Goal: Information Seeking & Learning: Learn about a topic

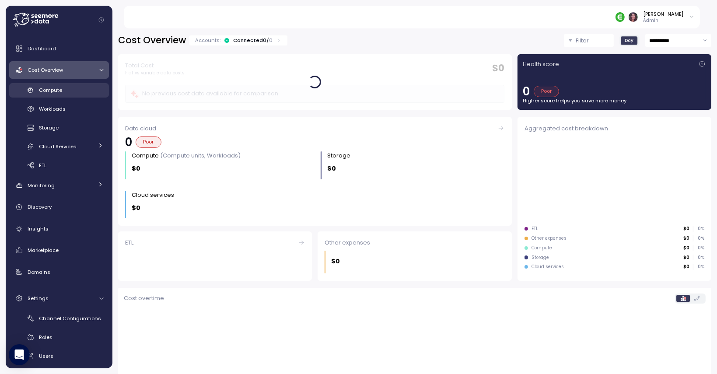
click at [73, 96] on link "Compute" at bounding box center [59, 90] width 100 height 14
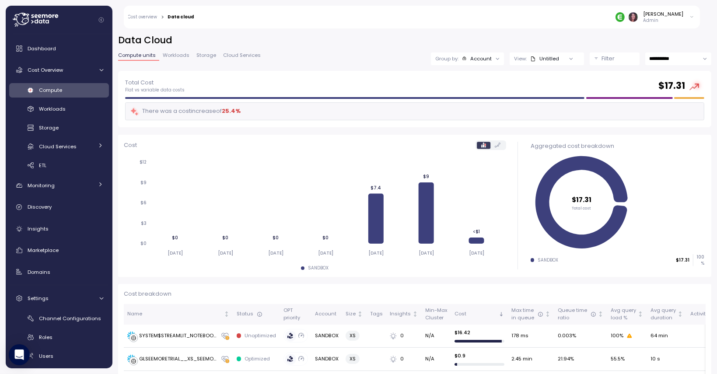
click at [471, 55] on div "Account" at bounding box center [481, 58] width 21 height 7
click at [466, 107] on p "Compute unit" at bounding box center [458, 107] width 35 height 7
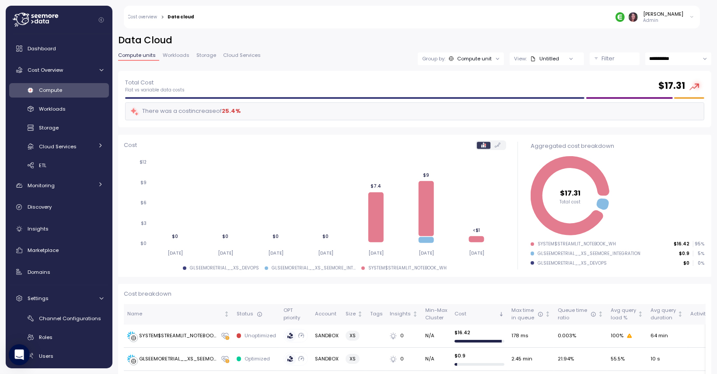
click at [638, 21] on div at bounding box center [627, 16] width 22 height 9
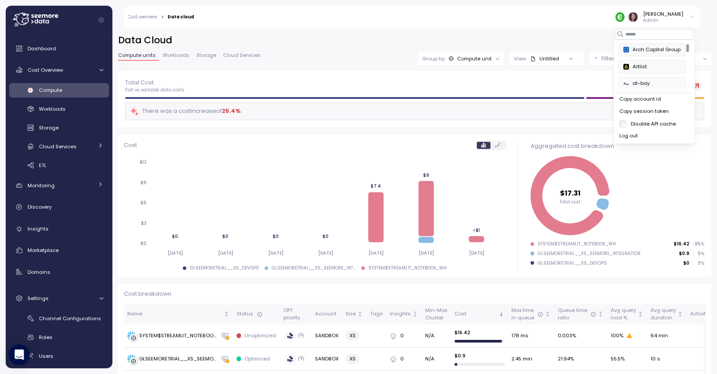
click at [625, 20] on img at bounding box center [620, 16] width 9 height 9
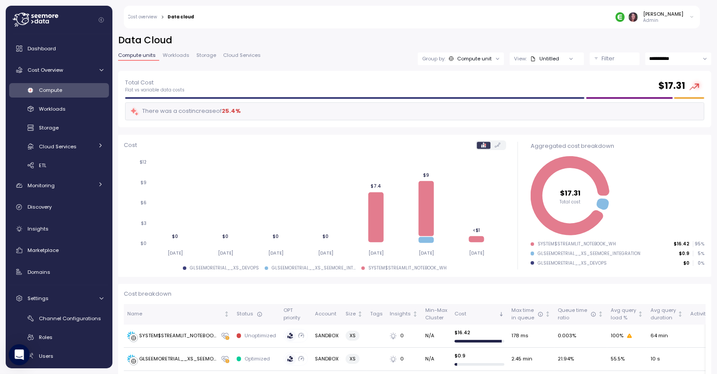
click at [625, 16] on img at bounding box center [620, 16] width 9 height 9
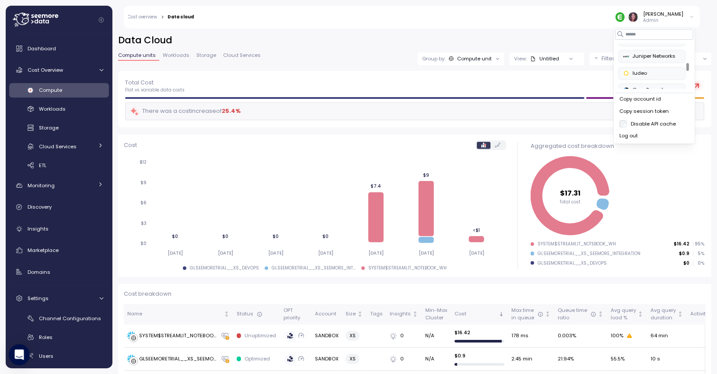
scroll to position [177, 0]
click at [663, 55] on div "Juniper Networks" at bounding box center [652, 58] width 57 height 8
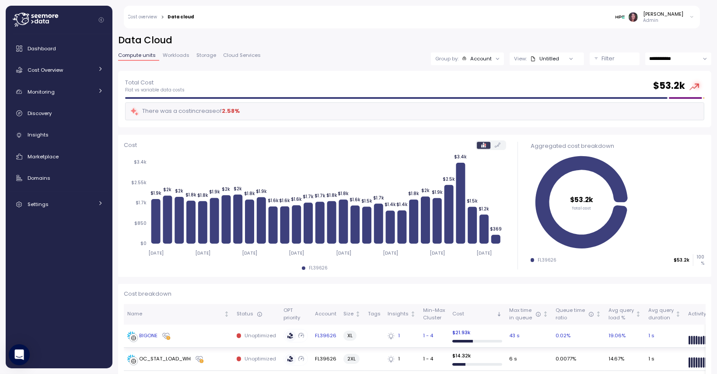
click at [154, 333] on div "BIGONE" at bounding box center [149, 336] width 18 height 8
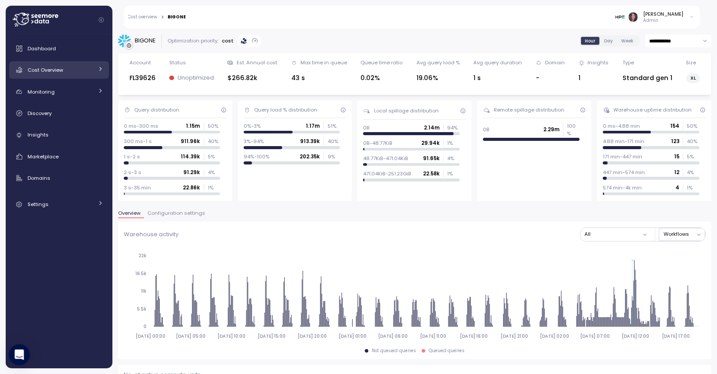
click at [39, 64] on link "Cost Overview" at bounding box center [59, 70] width 100 height 18
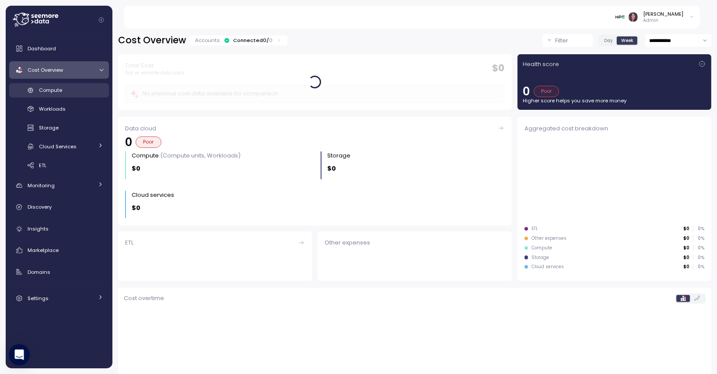
click at [61, 96] on link "Compute" at bounding box center [59, 90] width 100 height 14
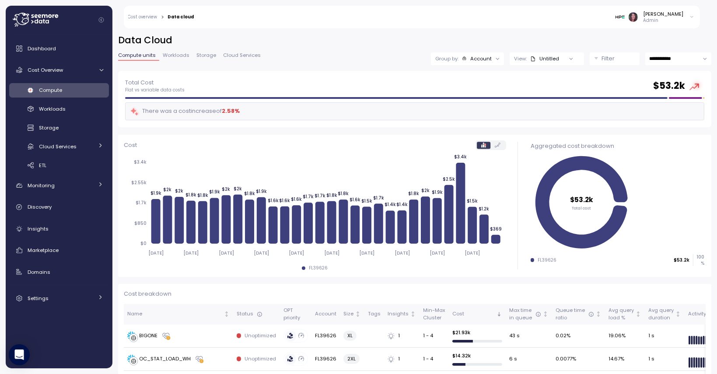
click at [471, 57] on div "Account" at bounding box center [481, 58] width 21 height 7
click at [467, 107] on p "Compute unit" at bounding box center [458, 107] width 35 height 7
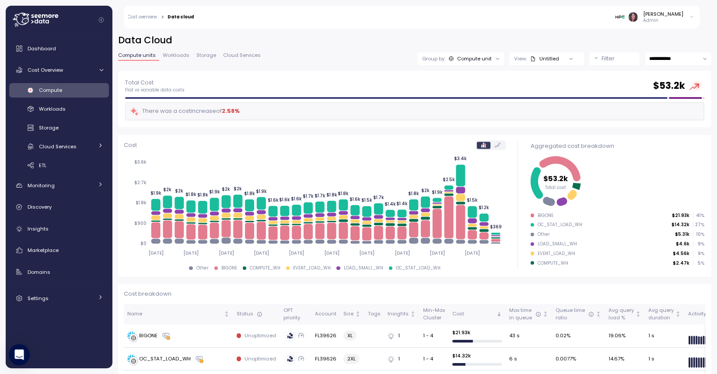
click at [546, 215] on div "BIGONE" at bounding box center [546, 216] width 16 height 6
click at [543, 205] on icon at bounding box center [549, 201] width 12 height 9
click at [676, 213] on p "$21.93k" at bounding box center [681, 216] width 18 height 6
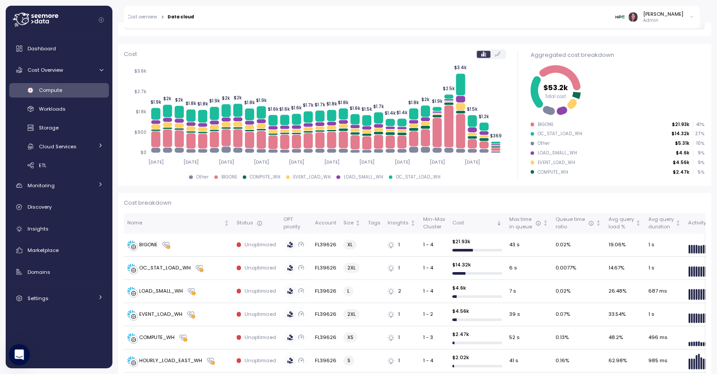
scroll to position [93, 0]
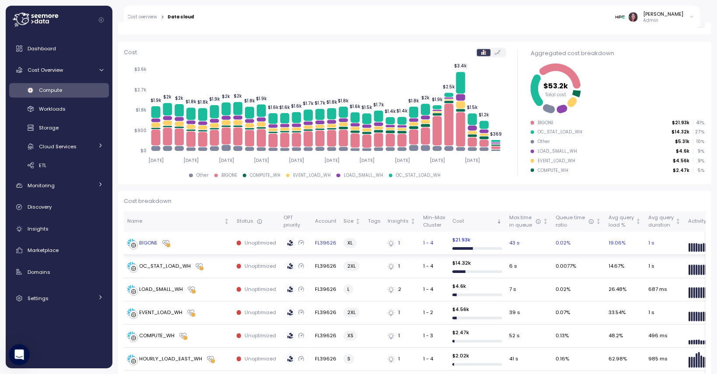
click at [144, 243] on div "BIGONE" at bounding box center [149, 243] width 18 height 8
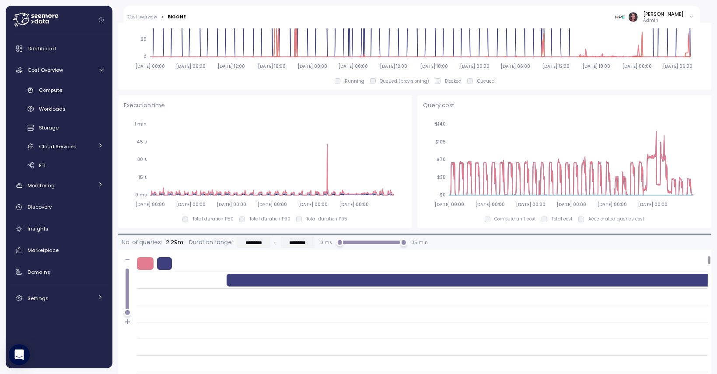
scroll to position [552, 0]
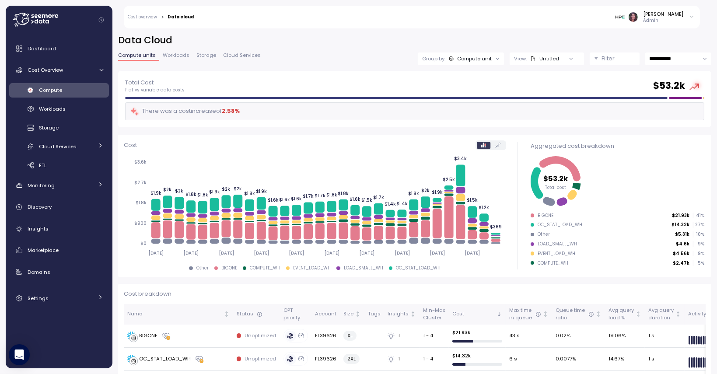
click at [548, 53] on div "View: Untitled" at bounding box center [547, 59] width 74 height 13
click at [602, 54] on div "Filter" at bounding box center [618, 58] width 33 height 9
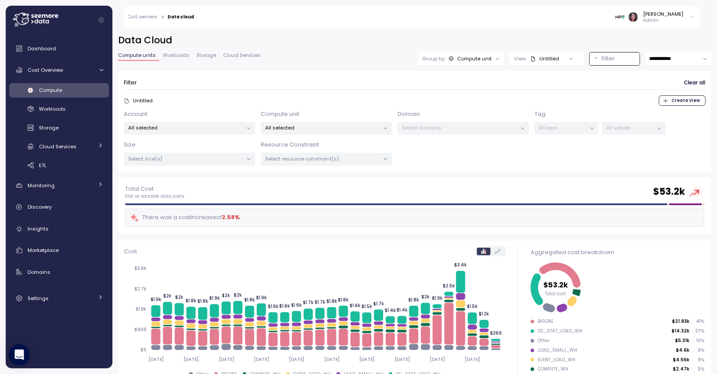
click at [313, 127] on p "All selected" at bounding box center [323, 127] width 114 height 7
click at [365, 205] on div "BIGONE only" at bounding box center [327, 205] width 126 height 11
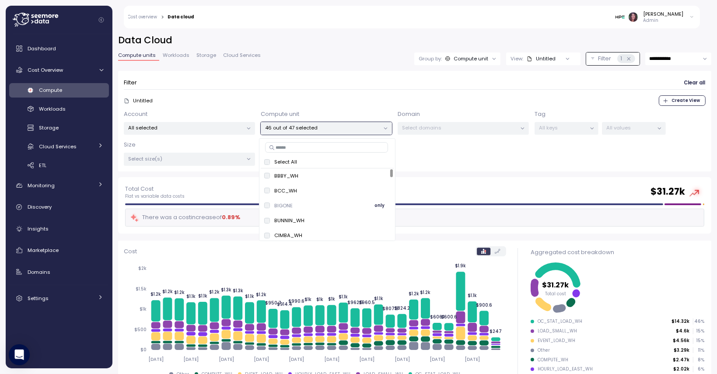
click at [378, 205] on span "only" at bounding box center [380, 206] width 10 height 10
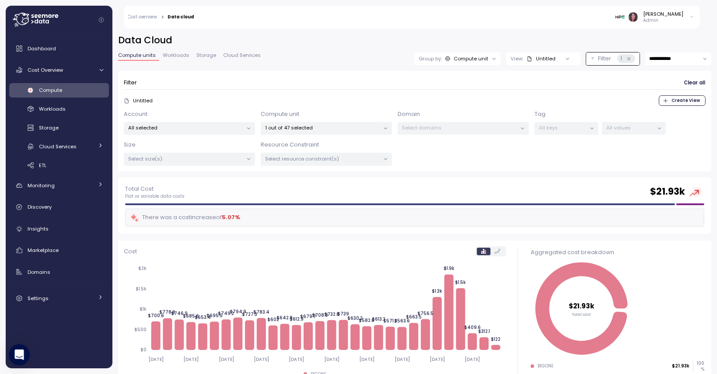
click at [669, 59] on input "**********" at bounding box center [679, 59] width 66 height 13
click at [666, 108] on div "Last 14 days" at bounding box center [666, 112] width 74 height 12
type input "**********"
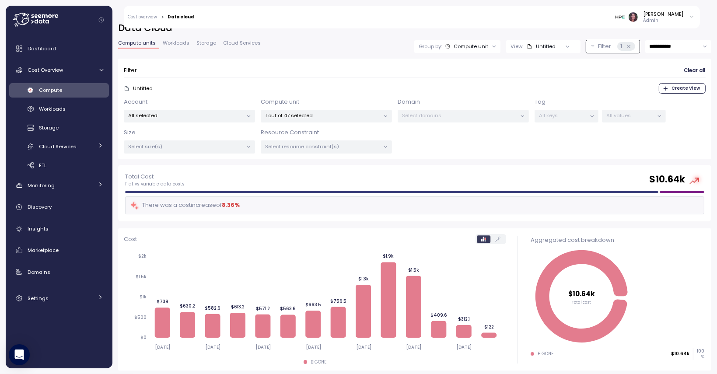
scroll to position [12, 0]
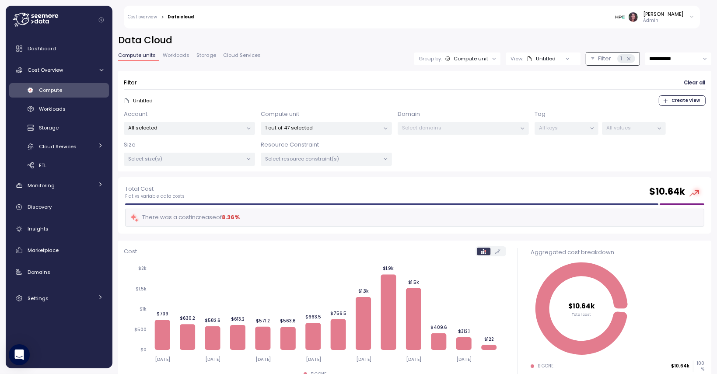
scroll to position [12, 0]
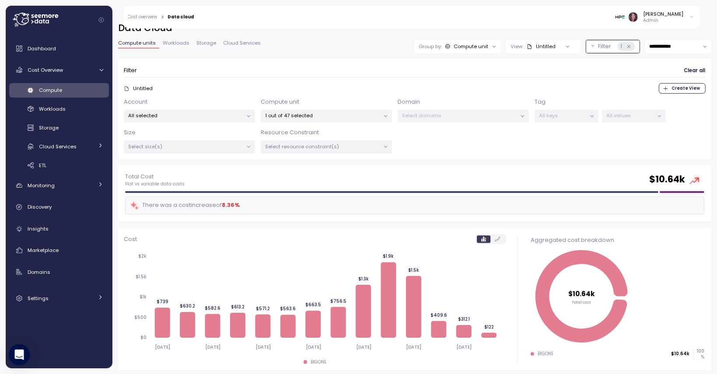
click at [685, 266] on icon "$10.64k Total cost" at bounding box center [617, 296] width 172 height 97
